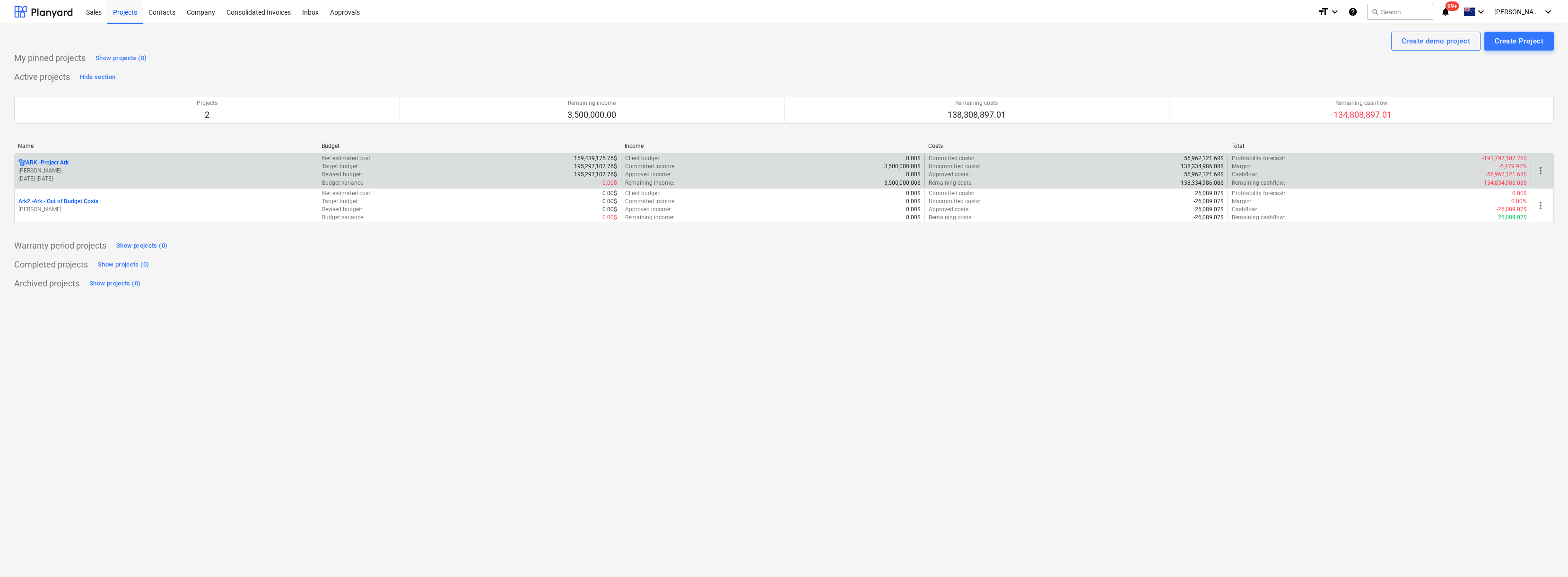
click at [63, 160] on p "ARK - Project Ark" at bounding box center [47, 163] width 43 height 8
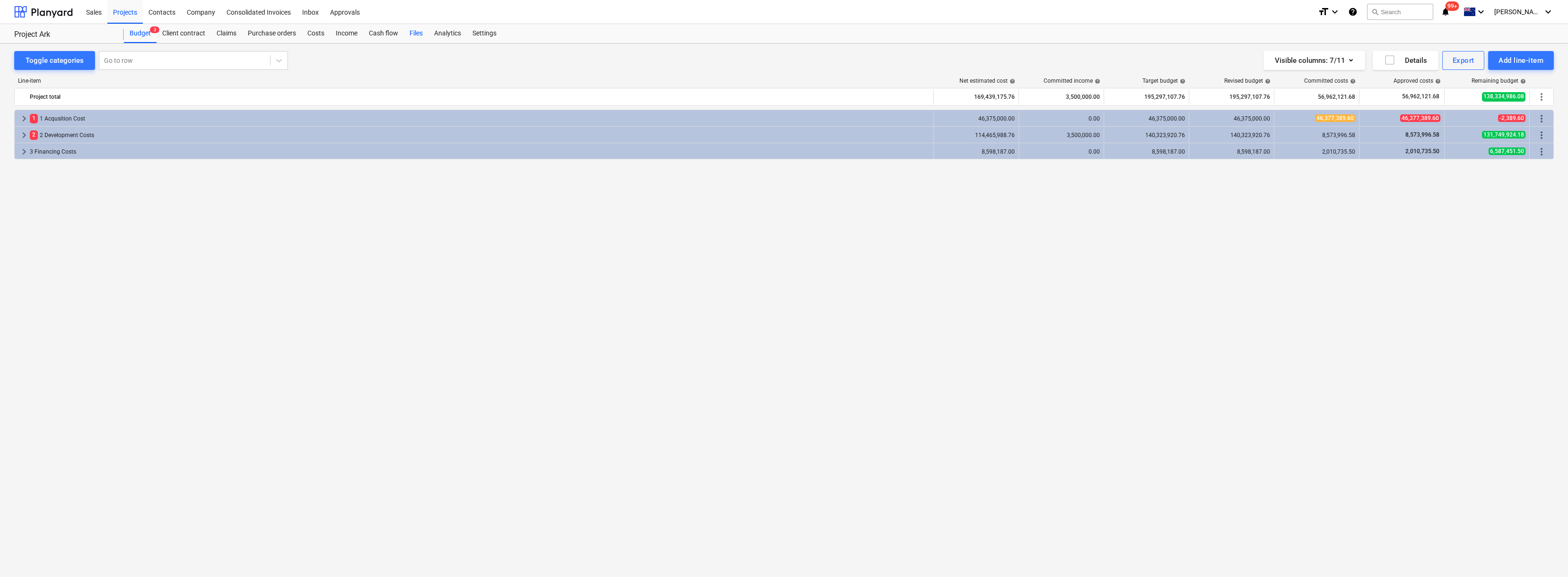
click at [419, 35] on div "Files" at bounding box center [416, 33] width 25 height 19
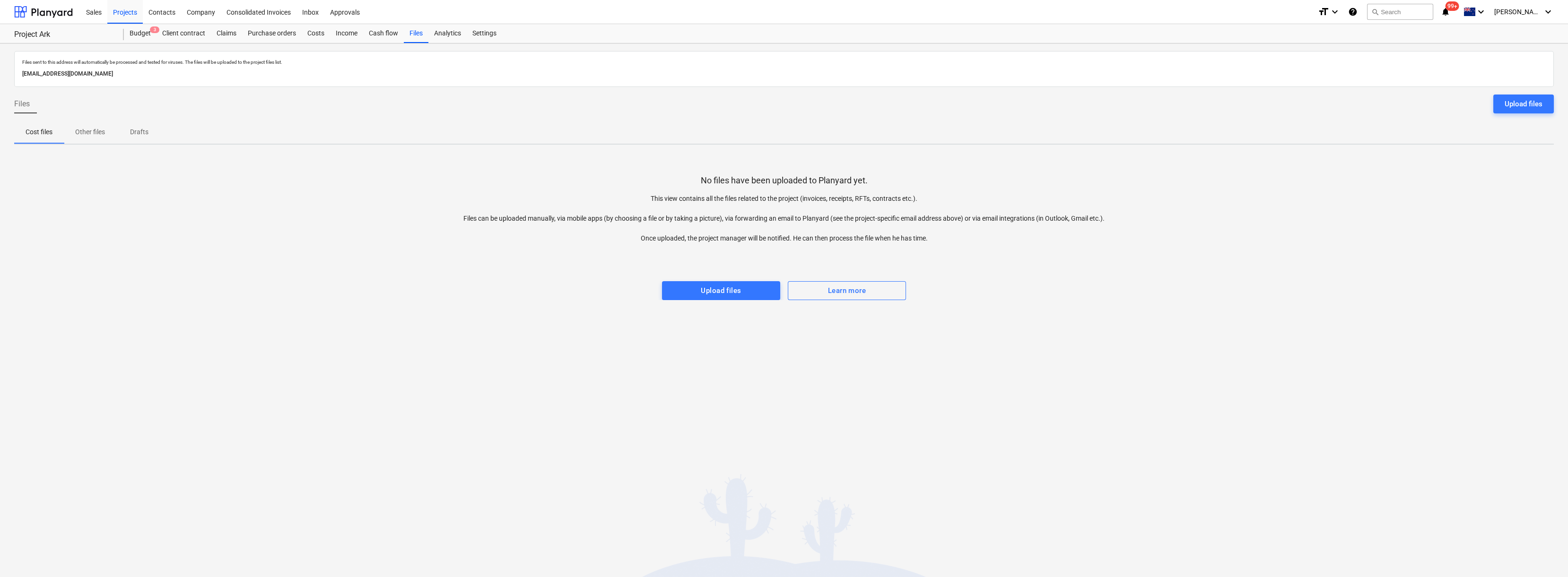
click at [94, 128] on p "Other files" at bounding box center [90, 132] width 29 height 10
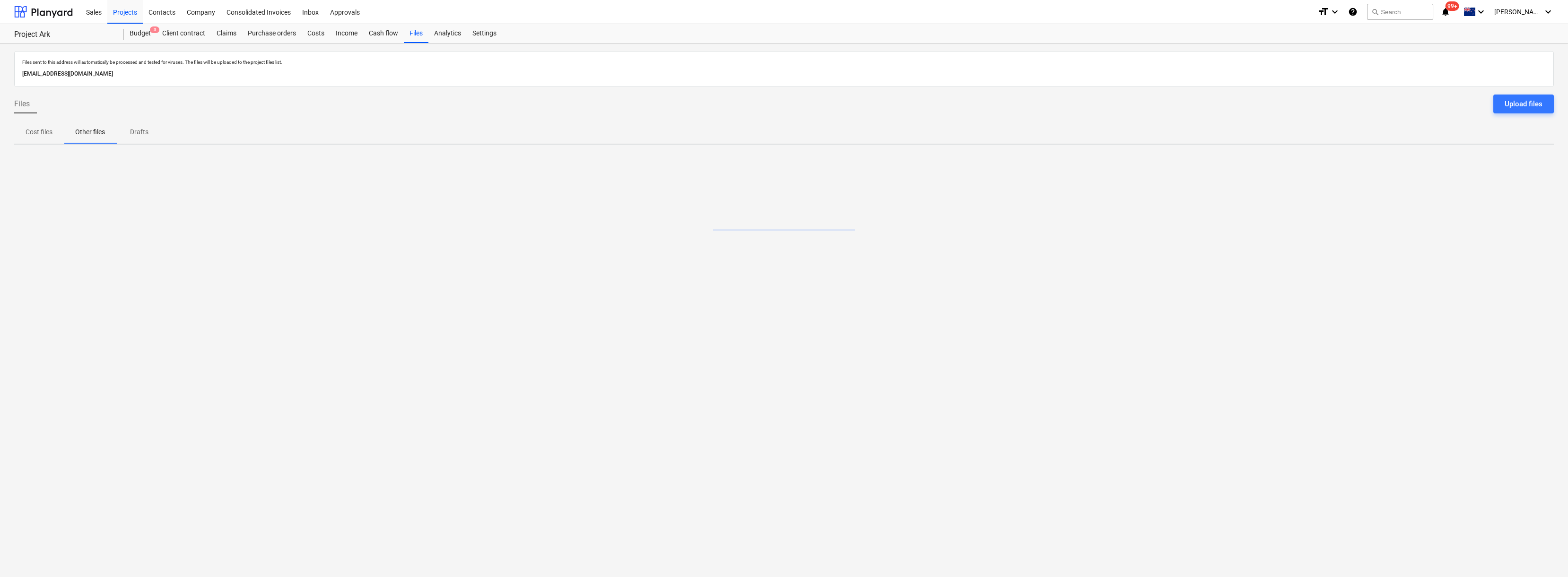
click at [25, 133] on span "Cost files" at bounding box center [39, 132] width 50 height 16
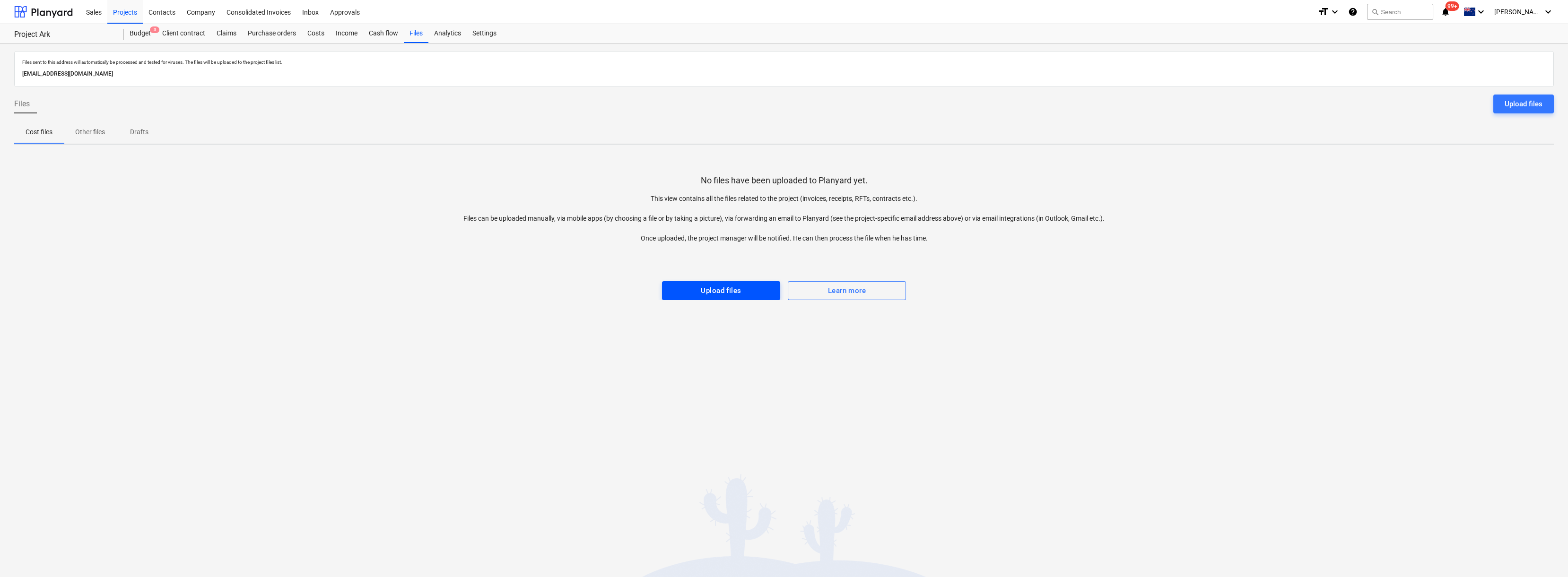
click at [715, 294] on div "Upload files" at bounding box center [720, 291] width 40 height 12
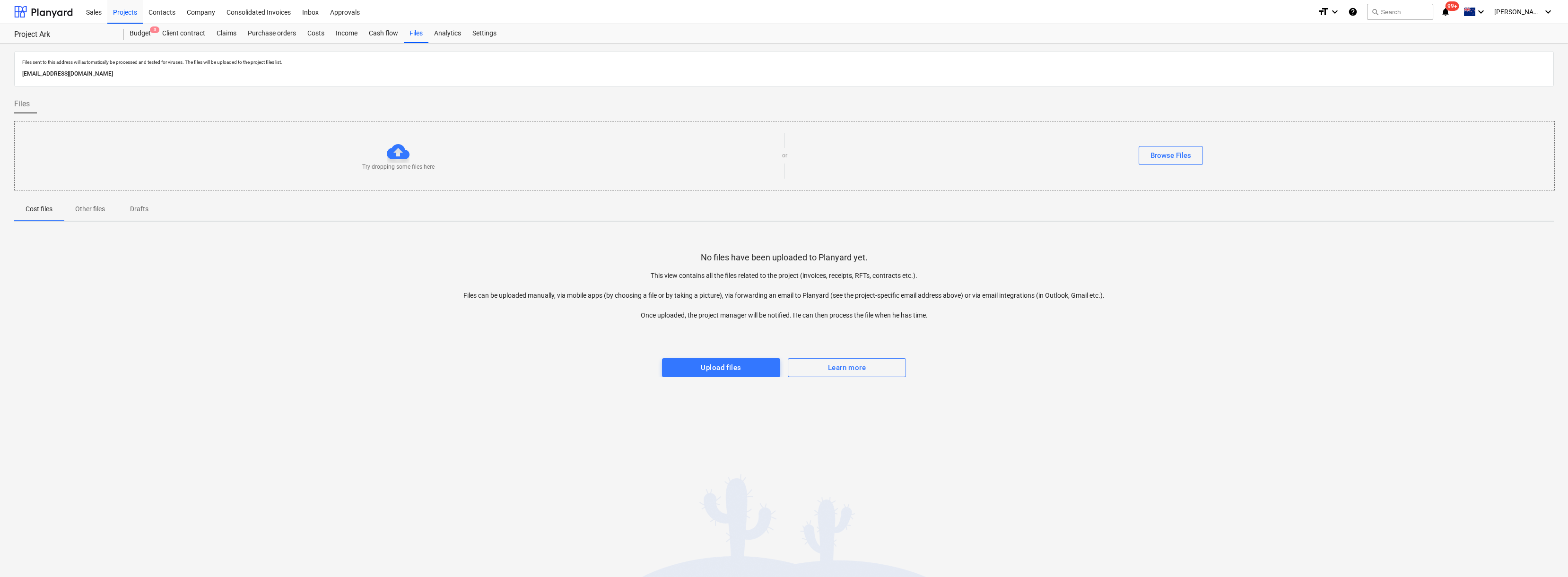
click at [302, 244] on div "No files have been uploaded to Planyard yet. This view contains all the files r…" at bounding box center [784, 303] width 1540 height 148
click at [272, 306] on div "No files have been uploaded to Planyard yet. This view contains all the files r…" at bounding box center [784, 303] width 1540 height 148
click at [1532, 8] on span "[PERSON_NAME]" at bounding box center [1517, 12] width 47 height 8
click at [1451, 135] on div "Log out" at bounding box center [1474, 135] width 160 height 15
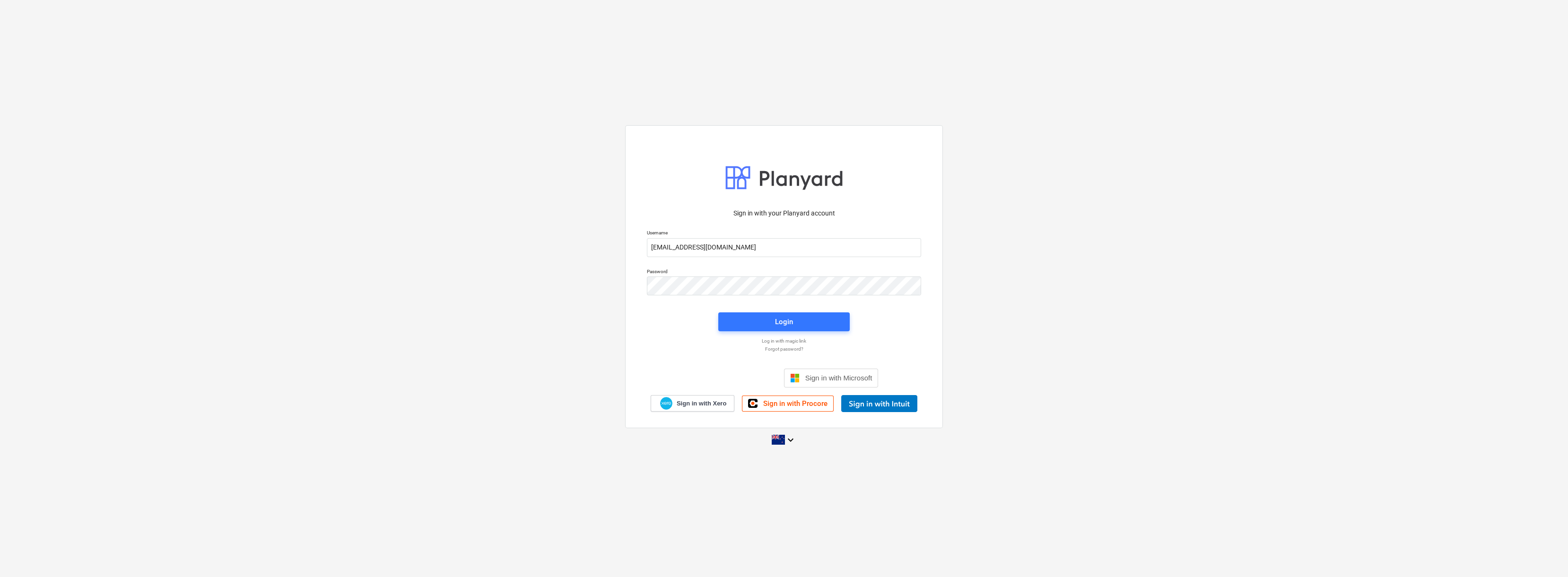
click at [406, 236] on div "Sign in with your Planyard account Username [EMAIL_ADDRESS][DOMAIN_NAME] Passwo…" at bounding box center [784, 288] width 1568 height 341
click at [267, 261] on div "Sign in with your Planyard account Username [EMAIL_ADDRESS][DOMAIN_NAME] Passwo…" at bounding box center [784, 288] width 1568 height 341
click at [792, 248] on input "[EMAIL_ADDRESS][DOMAIN_NAME]" at bounding box center [784, 247] width 274 height 19
click at [439, 252] on div "Sign in with your Planyard account Username [EMAIL_ADDRESS][DOMAIN_NAME] Passwo…" at bounding box center [784, 288] width 1568 height 341
click at [470, 269] on div "Sign in with your Planyard account Username [EMAIL_ADDRESS][DOMAIN_NAME] Passwo…" at bounding box center [784, 288] width 1568 height 341
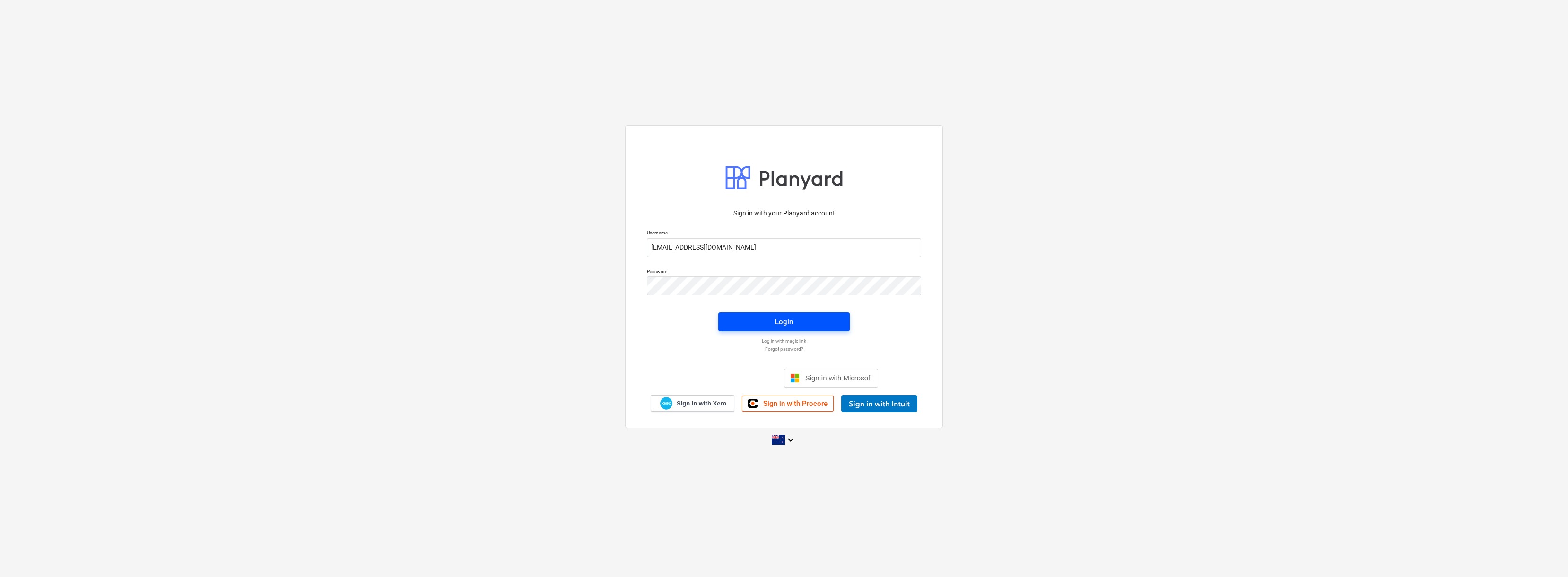
click at [755, 323] on span "Login" at bounding box center [784, 322] width 109 height 12
click at [721, 270] on p "Password" at bounding box center [784, 271] width 274 height 8
click at [443, 281] on div "Sign in with your Planyard account Username [EMAIL_ADDRESS][DOMAIN_NAME] Passwo…" at bounding box center [784, 288] width 1568 height 341
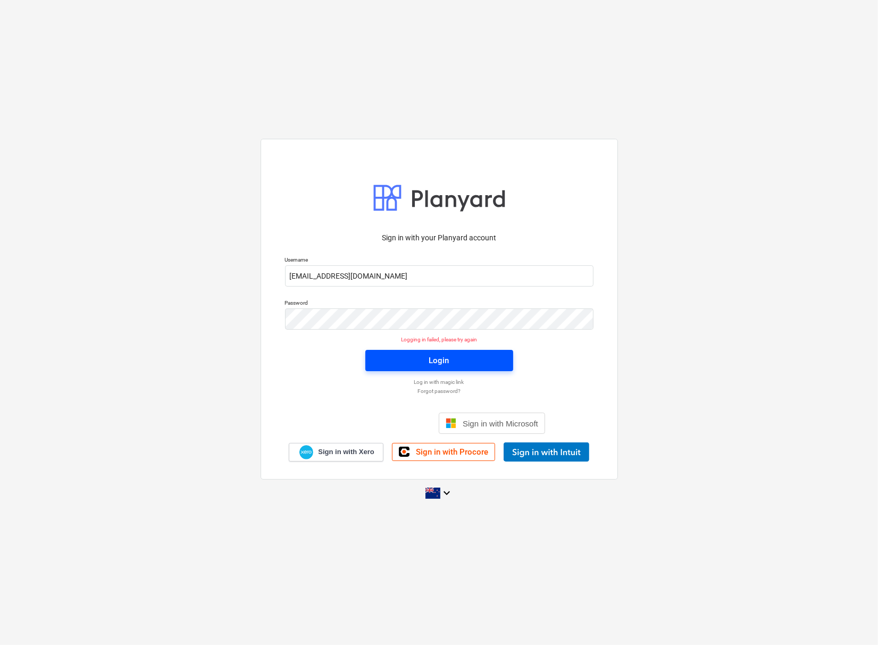
click at [429, 366] on div "Login" at bounding box center [439, 361] width 20 height 14
